Goal: Information Seeking & Learning: Check status

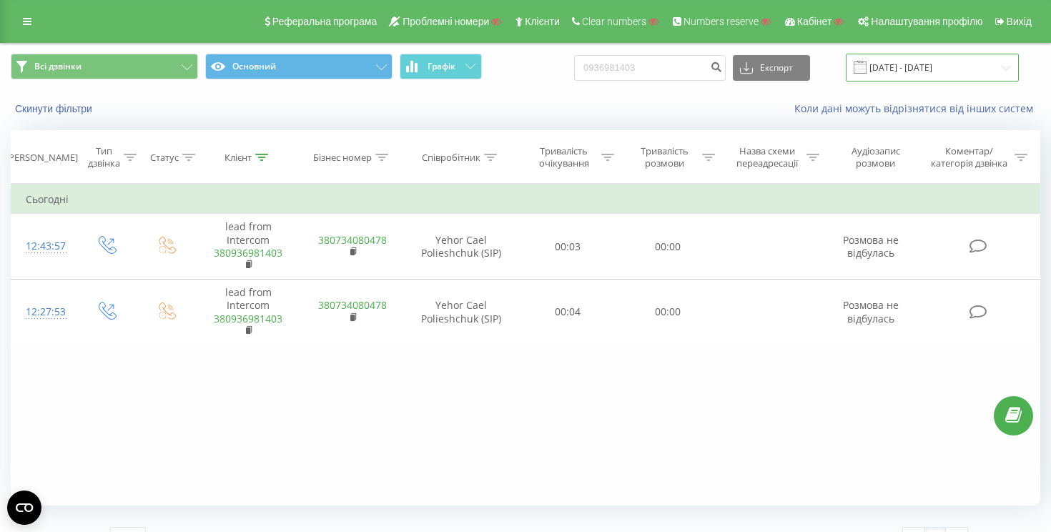
click at [899, 66] on input "[DATE] - [DATE]" at bounding box center [932, 68] width 173 height 28
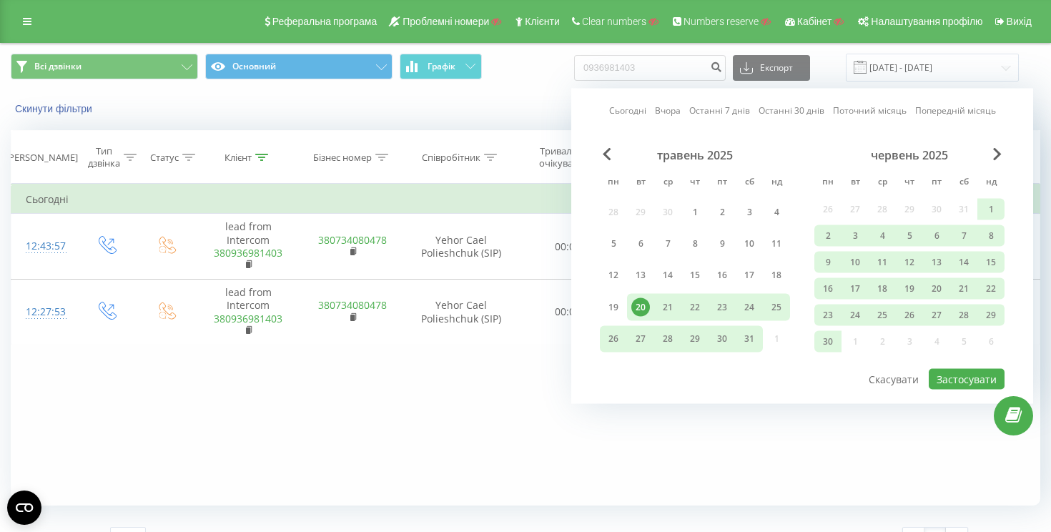
click at [643, 112] on link "Сьогодні" at bounding box center [627, 111] width 37 height 14
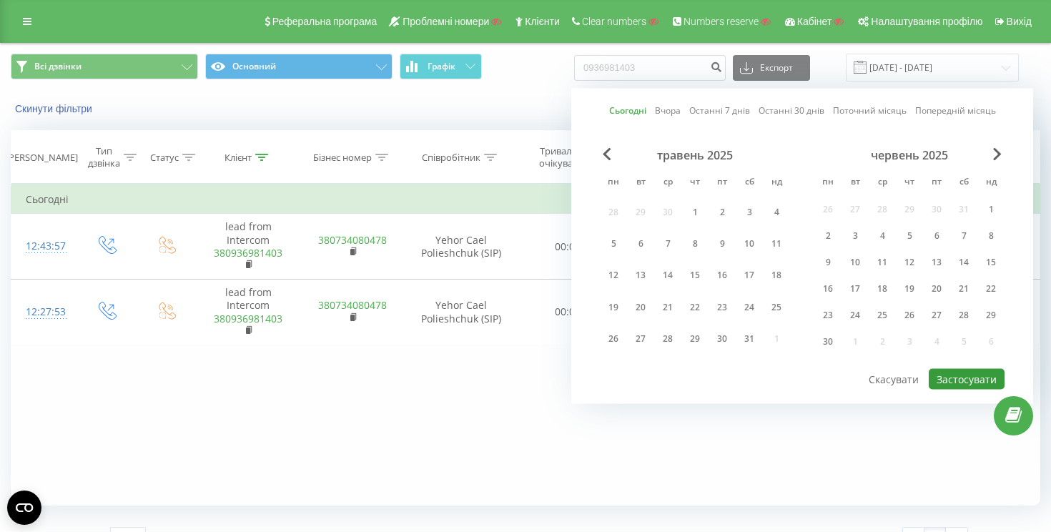
click at [992, 380] on button "Застосувати" at bounding box center [967, 379] width 76 height 21
type input "[DATE] - [DATE]"
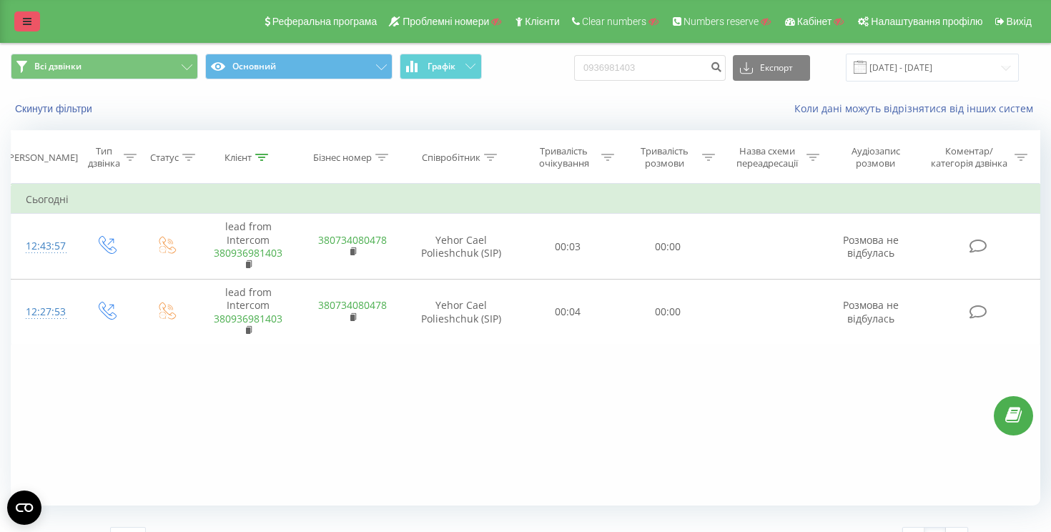
click at [35, 24] on link at bounding box center [27, 21] width 26 height 20
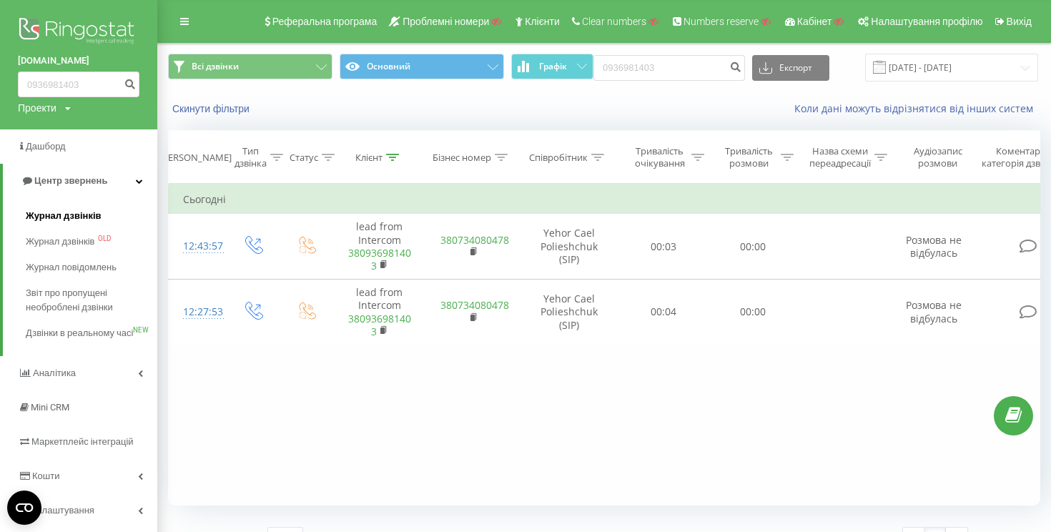
click at [61, 224] on link "Журнал дзвінків" at bounding box center [92, 216] width 132 height 26
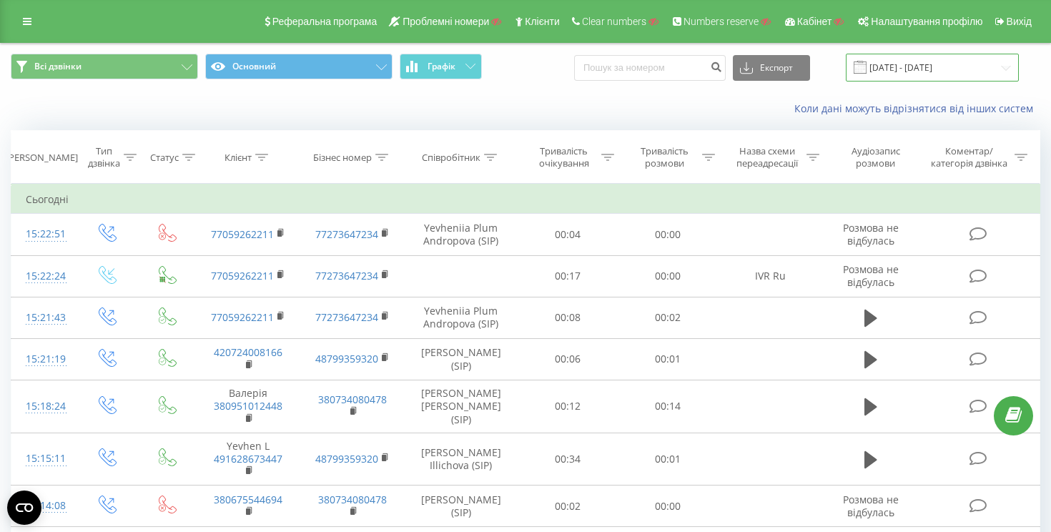
click at [899, 66] on input "20.07.2025 - 20.08.2025" at bounding box center [932, 68] width 173 height 28
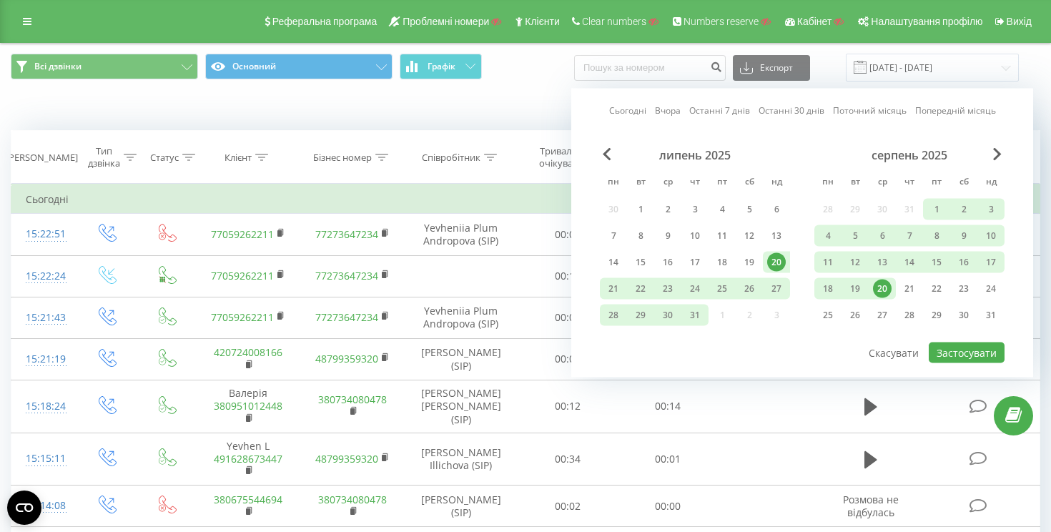
click at [627, 107] on link "Сьогодні" at bounding box center [627, 111] width 37 height 14
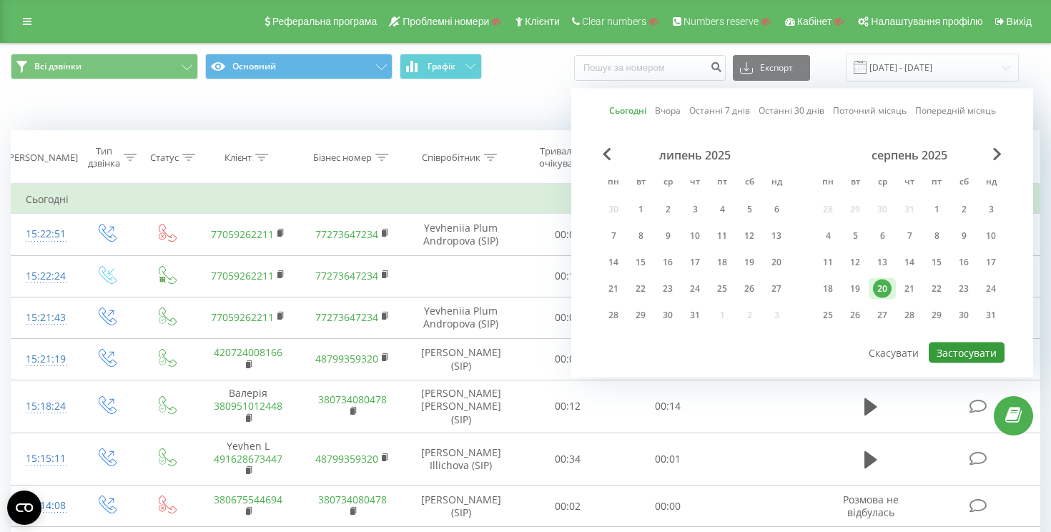
click at [960, 349] on button "Застосувати" at bounding box center [967, 352] width 76 height 21
type input "[DATE] - [DATE]"
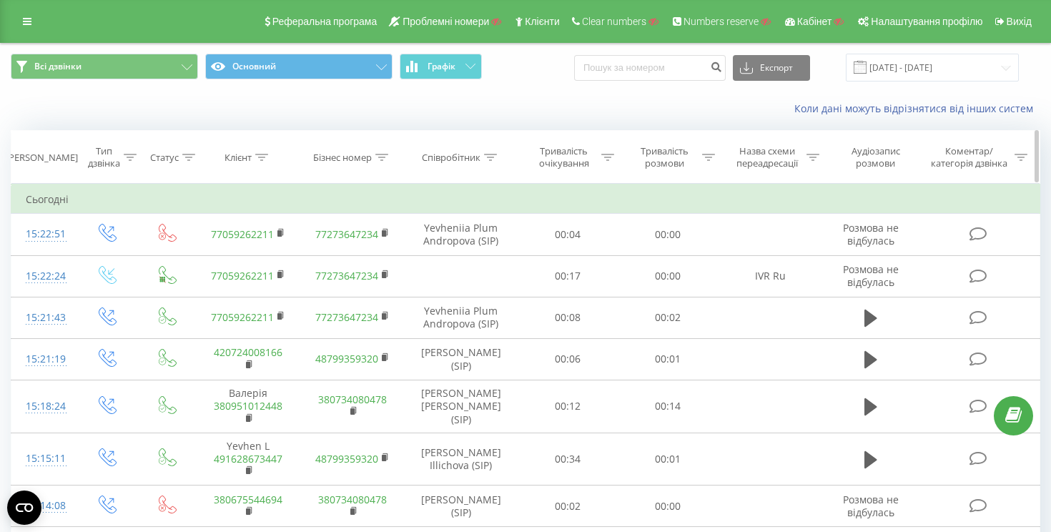
click at [493, 159] on icon at bounding box center [490, 157] width 13 height 7
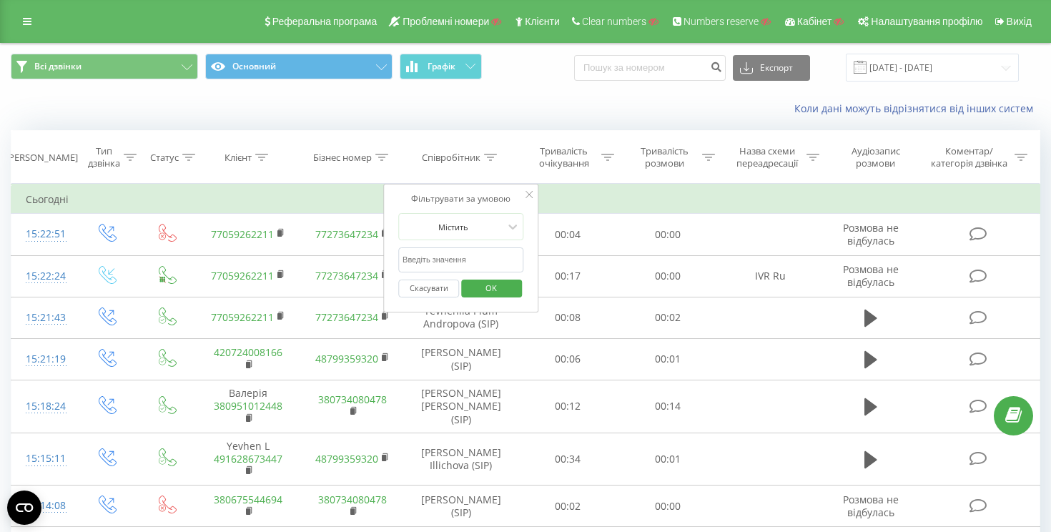
click at [445, 252] on input "text" at bounding box center [461, 259] width 126 height 25
click at [486, 293] on span "OK" at bounding box center [491, 288] width 40 height 22
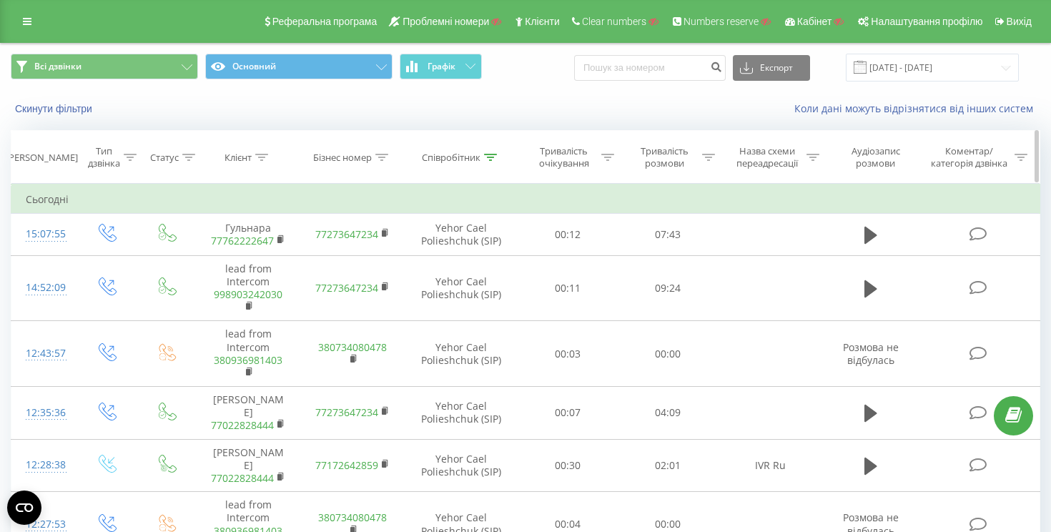
click at [495, 149] on th "Співробітник" at bounding box center [461, 157] width 112 height 53
click at [486, 169] on th "Співробітник" at bounding box center [461, 157] width 112 height 53
click at [486, 160] on icon at bounding box center [490, 157] width 13 height 7
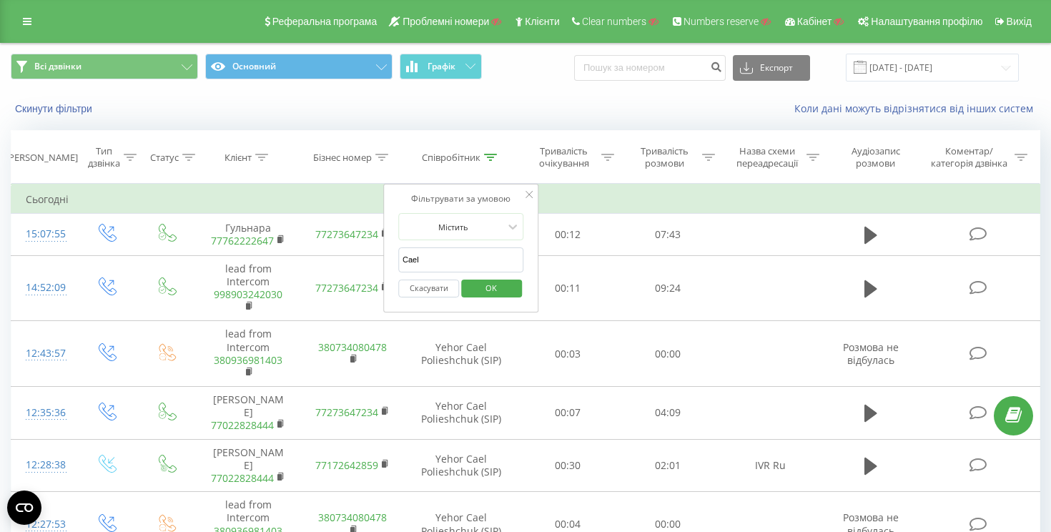
click at [450, 259] on input "Cael" at bounding box center [461, 259] width 126 height 25
type input "samantha"
click at [463, 286] on button "OK" at bounding box center [491, 289] width 61 height 18
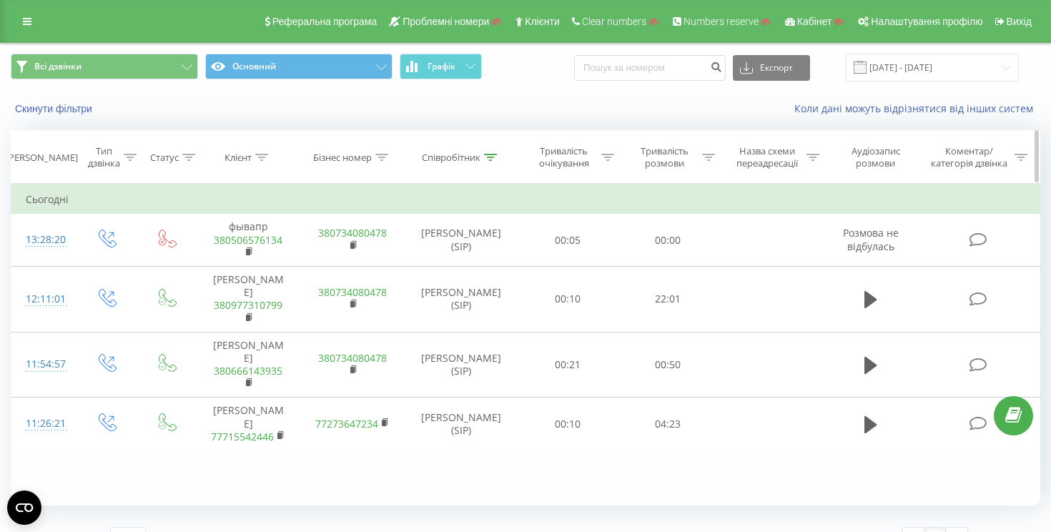
click at [493, 155] on icon at bounding box center [490, 157] width 13 height 7
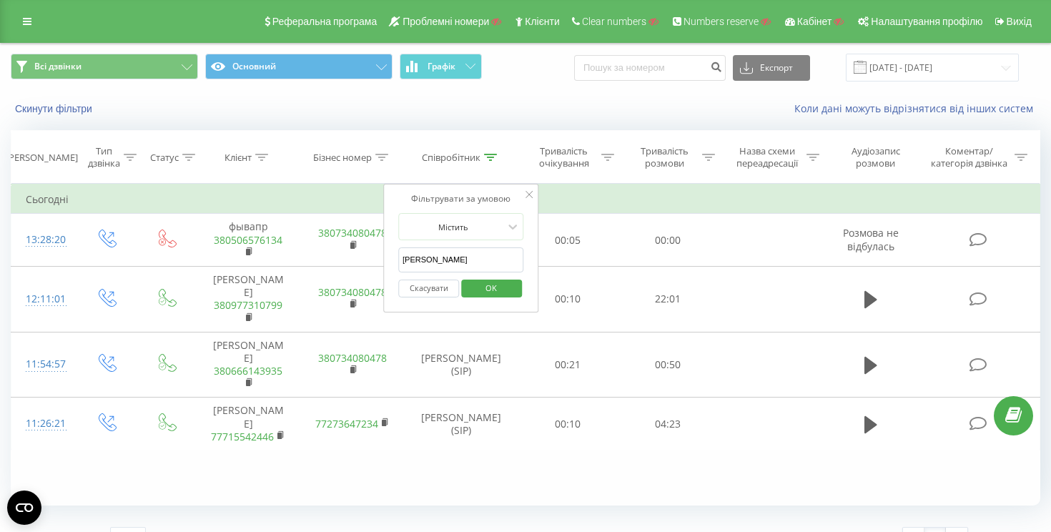
click at [440, 285] on button "Скасувати" at bounding box center [428, 289] width 61 height 18
